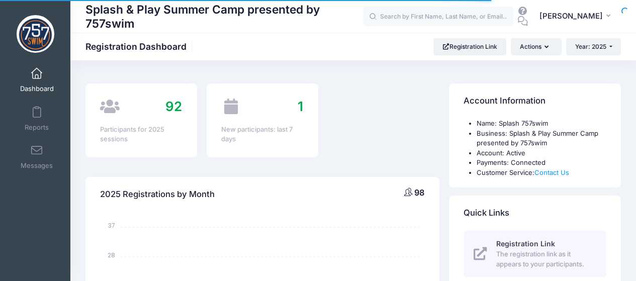
select select
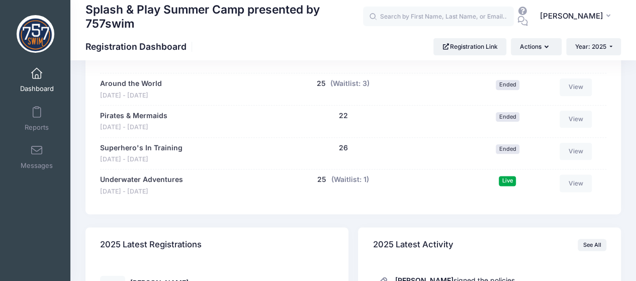
scroll to position [552, 0]
click at [333, 181] on button "(Waitlist: 1)" at bounding box center [350, 179] width 38 height 11
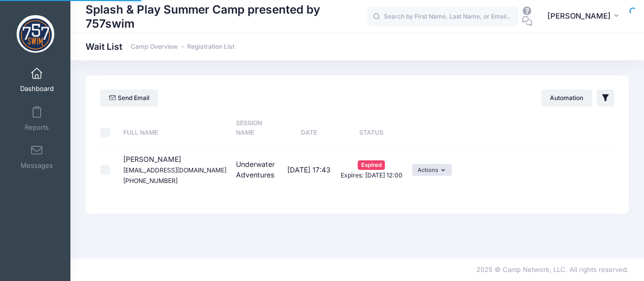
select select "50"
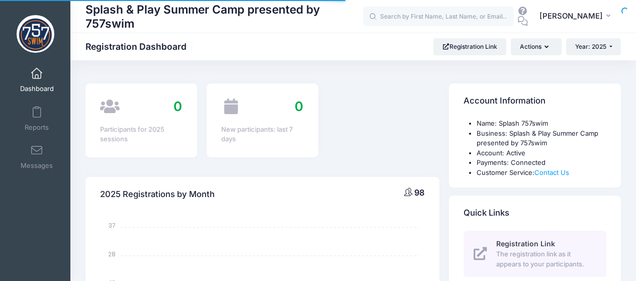
select select
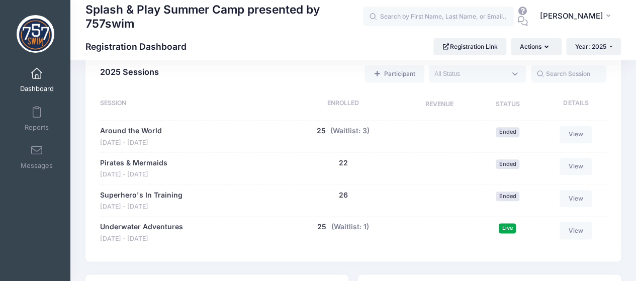
scroll to position [504, 0]
click at [37, 118] on link "Reports" at bounding box center [37, 118] width 48 height 35
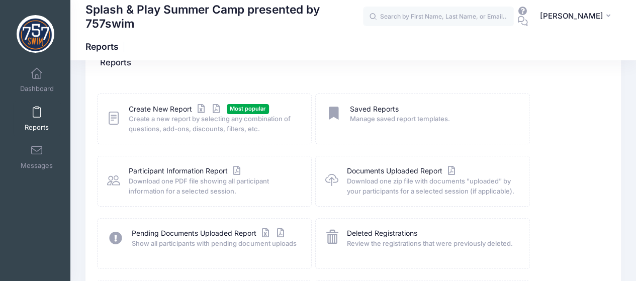
scroll to position [28, 0]
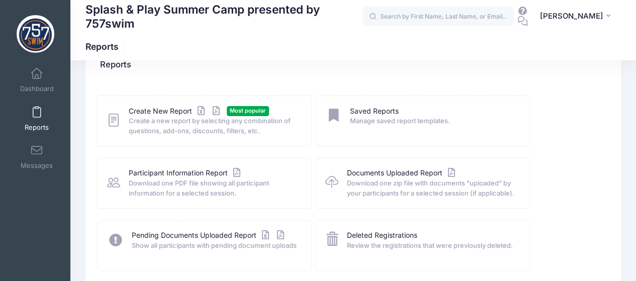
click at [546, 154] on div "Create New Report Most popular Create a new report by selecting any combination…" at bounding box center [354, 220] width 516 height 249
click at [168, 109] on link "Create New Report" at bounding box center [176, 111] width 94 height 11
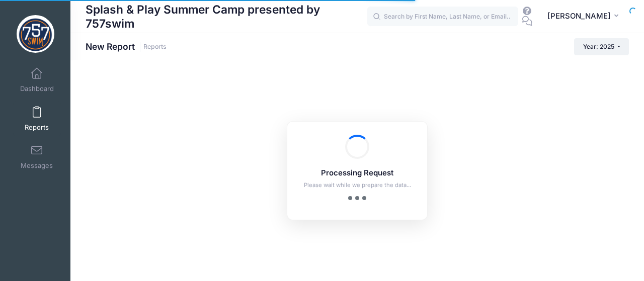
checkbox input "true"
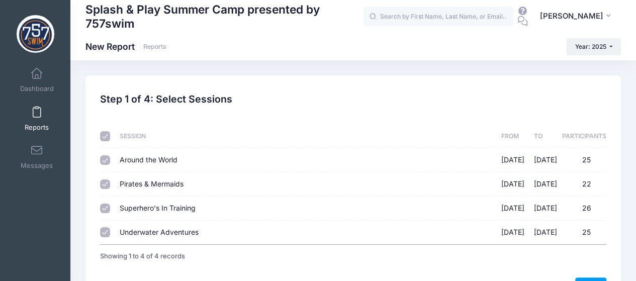
click at [107, 135] on input "checkbox" at bounding box center [105, 136] width 10 height 10
checkbox input "false"
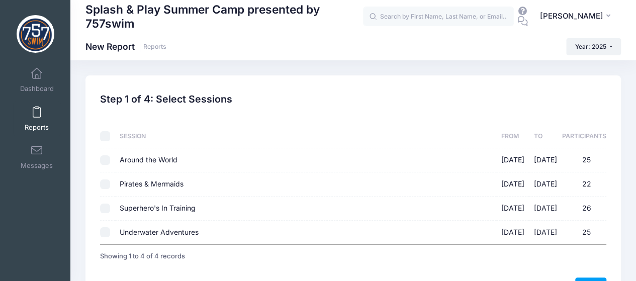
click at [106, 233] on input "Underwater Adventures [DATE] - [DATE] 25" at bounding box center [105, 232] width 10 height 10
checkbox input "true"
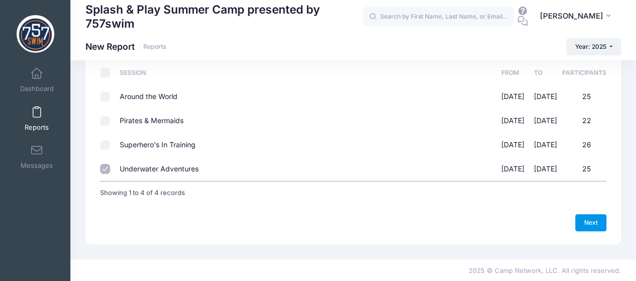
click at [589, 224] on link "Next" at bounding box center [590, 222] width 31 height 17
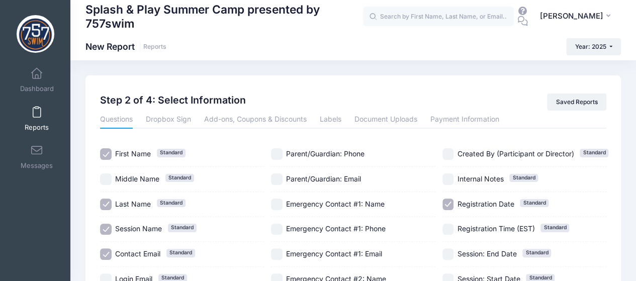
click at [452, 204] on input "Registration Date Standard" at bounding box center [449, 205] width 12 height 12
checkbox input "false"
click at [107, 232] on input "Session Name Standard" at bounding box center [106, 230] width 12 height 12
checkbox input "false"
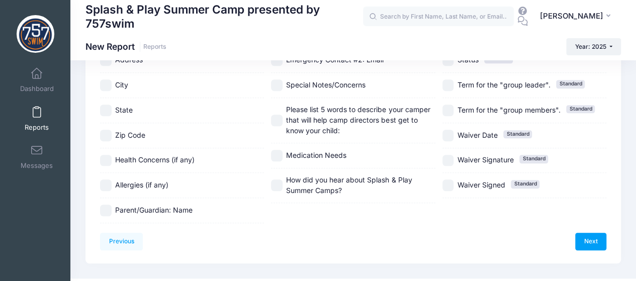
scroll to position [287, 0]
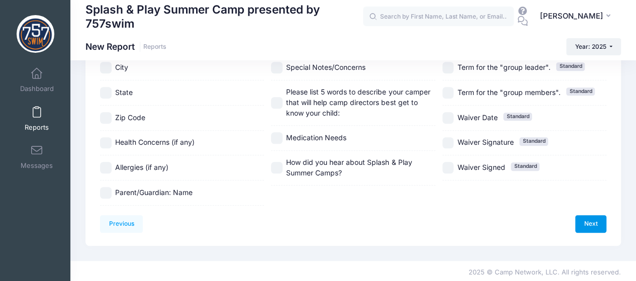
click at [591, 218] on link "Next" at bounding box center [590, 223] width 31 height 17
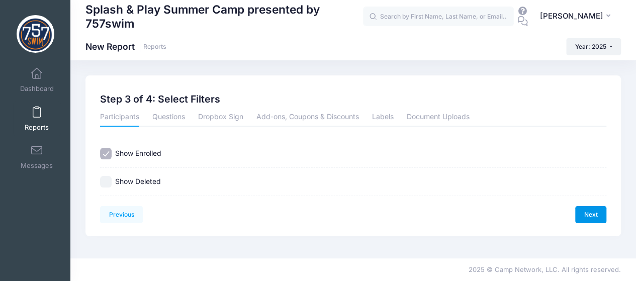
scroll to position [0, 0]
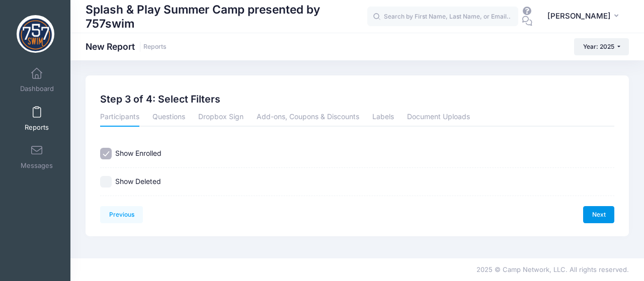
click at [609, 216] on link "Next" at bounding box center [598, 214] width 31 height 17
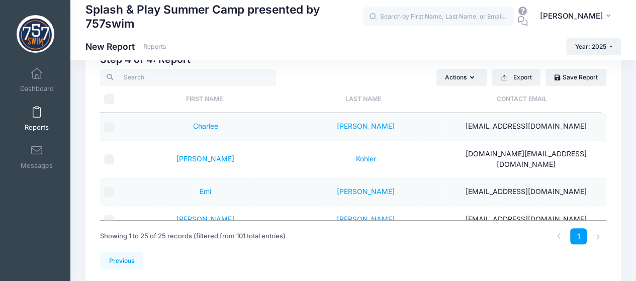
scroll to position [43, 0]
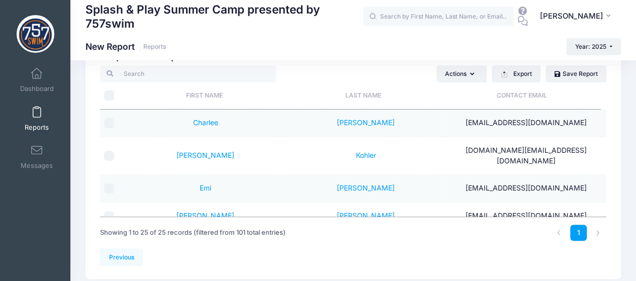
click at [111, 97] on input "\a \a" at bounding box center [109, 96] width 10 height 10
checkbox input "true"
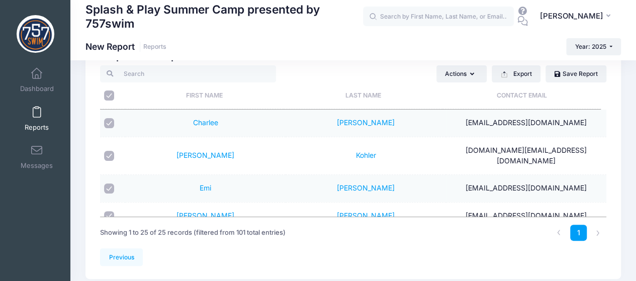
checkbox input "true"
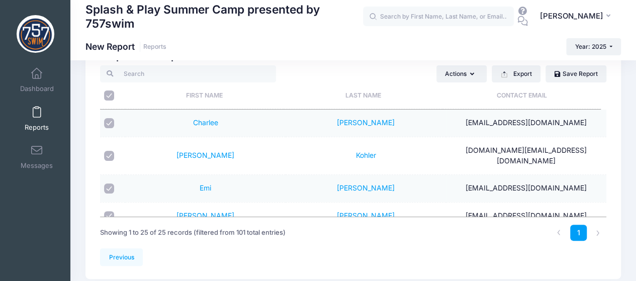
checkbox input "true"
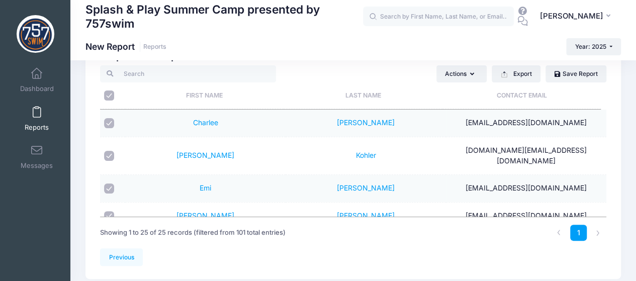
checkbox input "true"
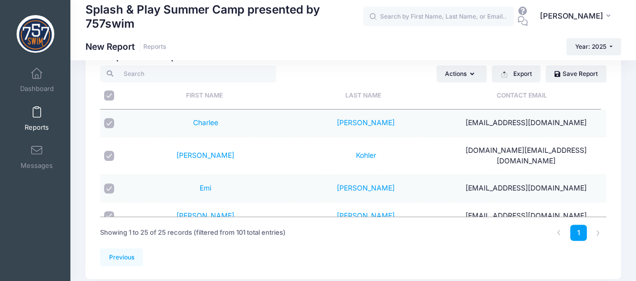
checkbox input "true"
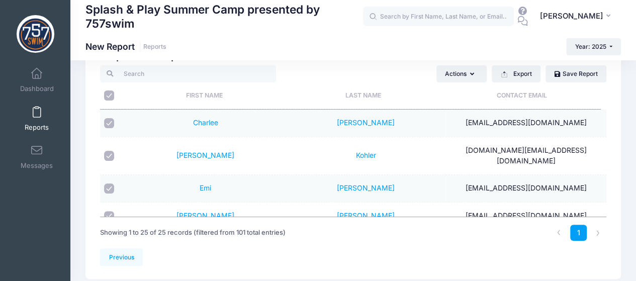
checkbox input "true"
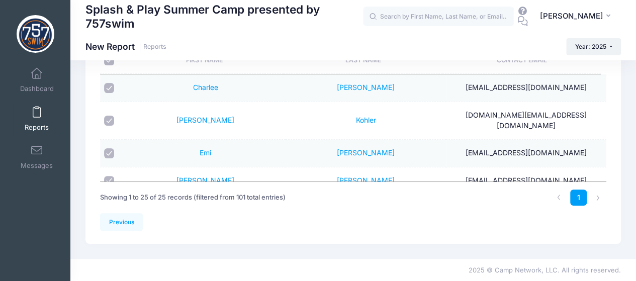
scroll to position [0, 0]
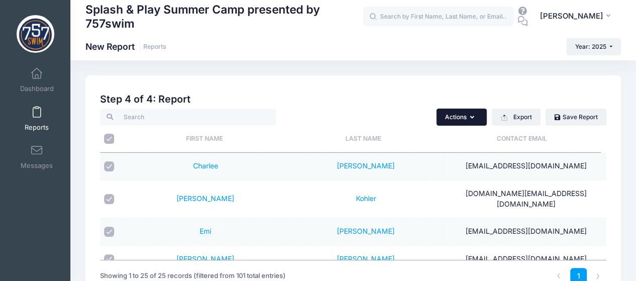
click at [474, 121] on button "Actions" at bounding box center [462, 117] width 50 height 17
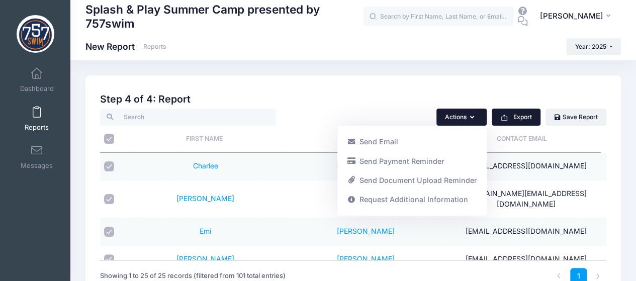
click at [506, 122] on button "Export" at bounding box center [516, 117] width 49 height 17
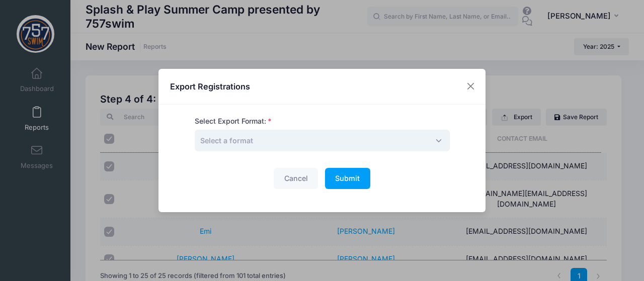
click at [420, 134] on span "Select a format" at bounding box center [322, 141] width 255 height 22
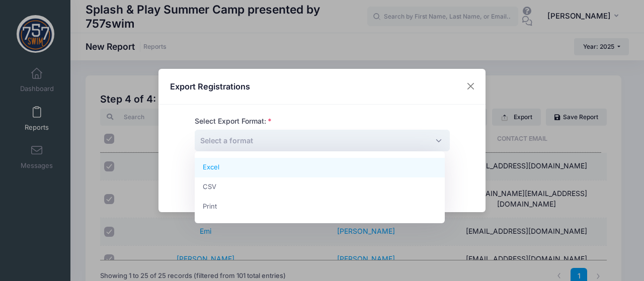
select select "excel"
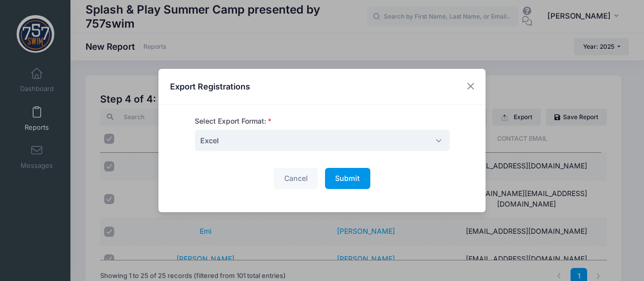
click at [347, 180] on span "Submit" at bounding box center [347, 178] width 25 height 9
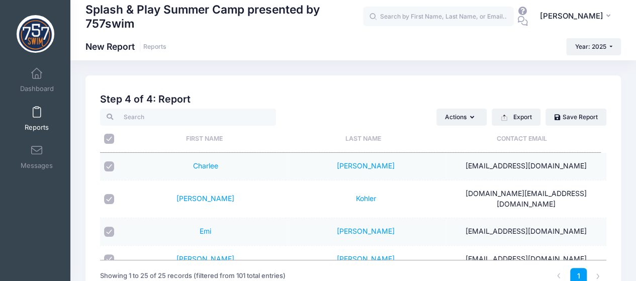
click at [37, 108] on span at bounding box center [37, 112] width 0 height 11
